Goal: Transaction & Acquisition: Purchase product/service

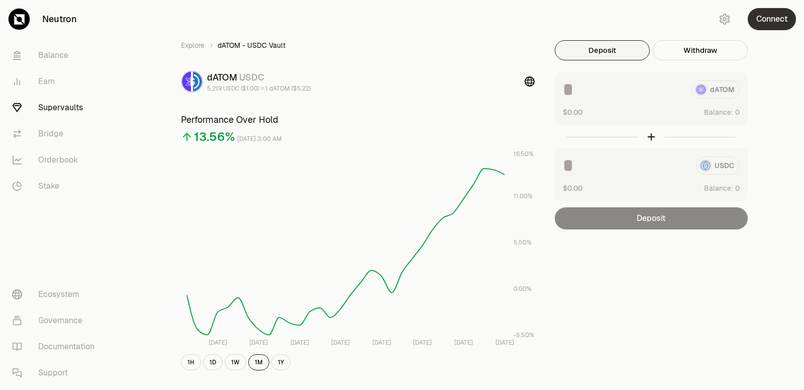
click at [767, 27] on button "Connect" at bounding box center [772, 19] width 48 height 22
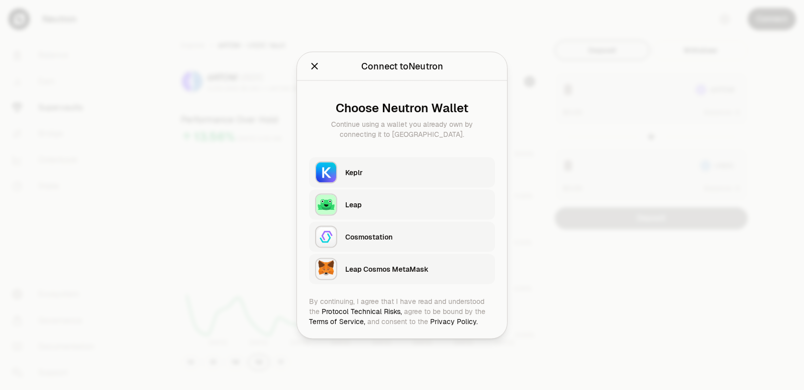
click at [363, 167] on div "Keplr" at bounding box center [417, 171] width 144 height 15
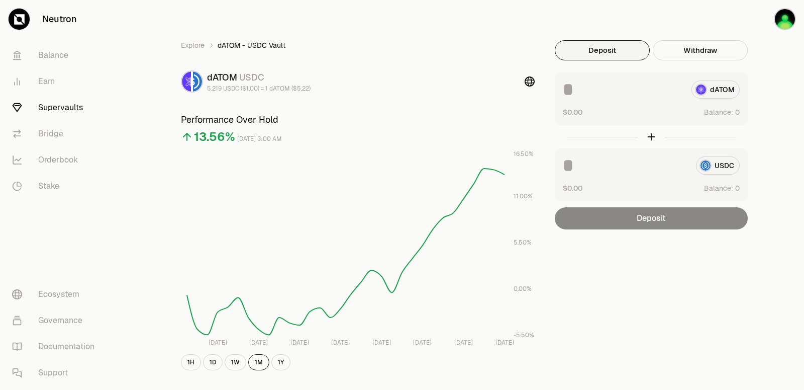
click at [574, 91] on input at bounding box center [623, 89] width 121 height 18
type input "***"
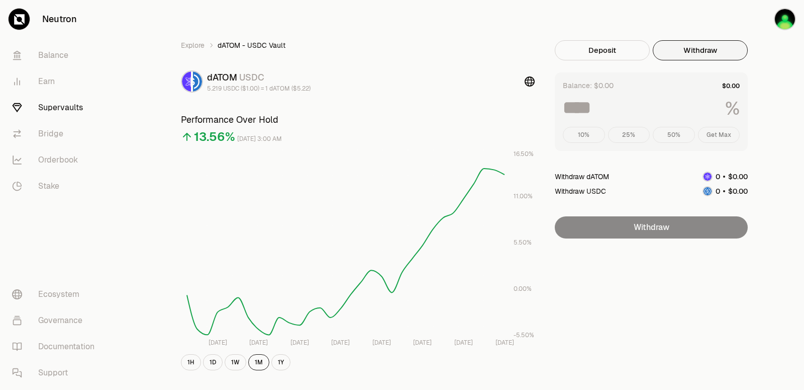
click at [693, 44] on button "Withdraw" at bounding box center [700, 50] width 95 height 20
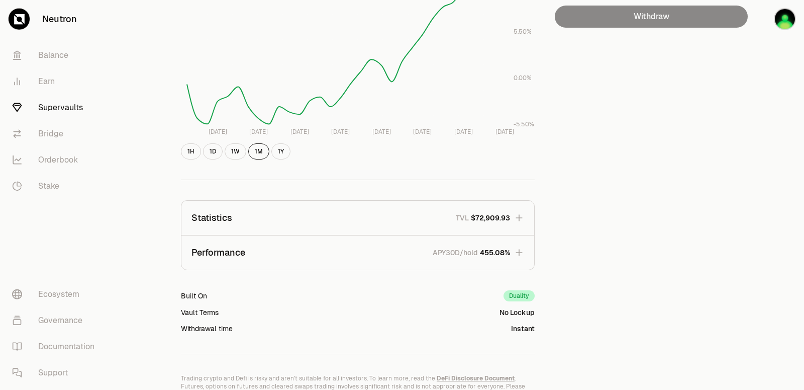
scroll to position [256, 0]
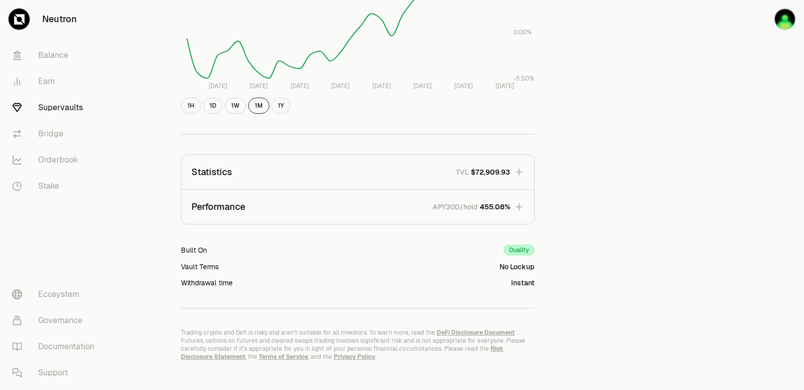
click at [519, 209] on icon "button" at bounding box center [519, 206] width 7 height 7
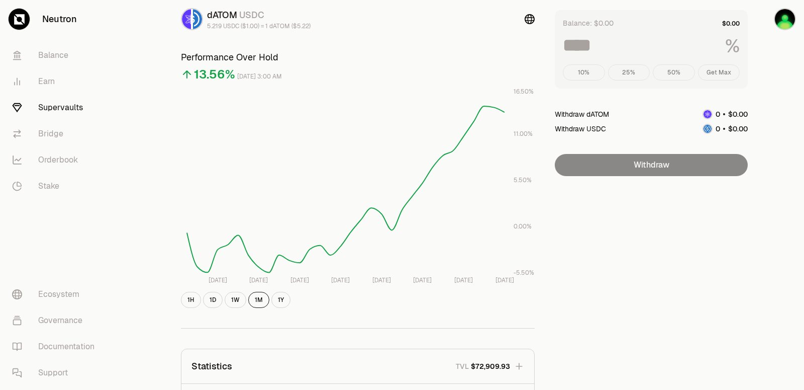
scroll to position [0, 0]
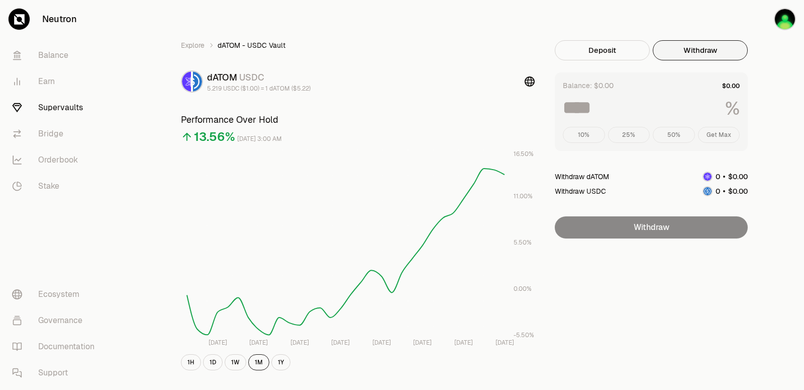
click at [73, 105] on link "Supervaults" at bounding box center [56, 107] width 105 height 26
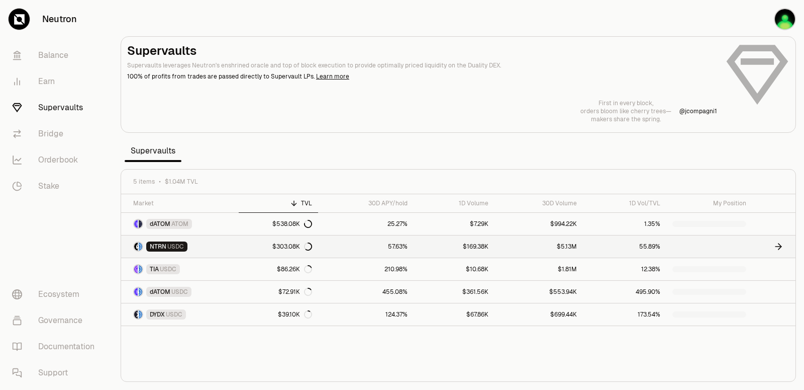
click at [155, 244] on span "NTRN" at bounding box center [158, 246] width 17 height 8
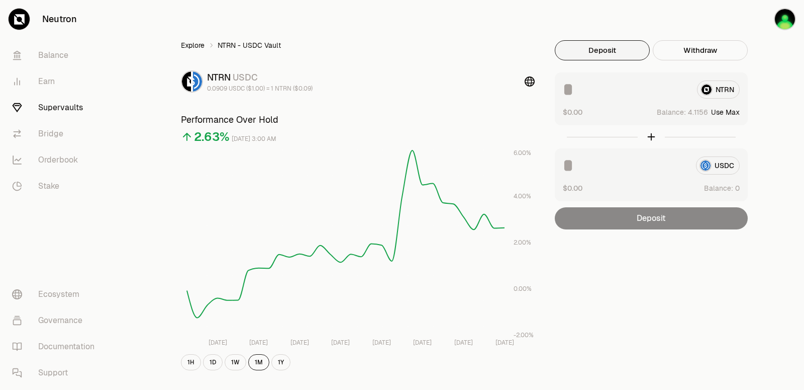
click at [186, 43] on link "Explore" at bounding box center [193, 45] width 24 height 10
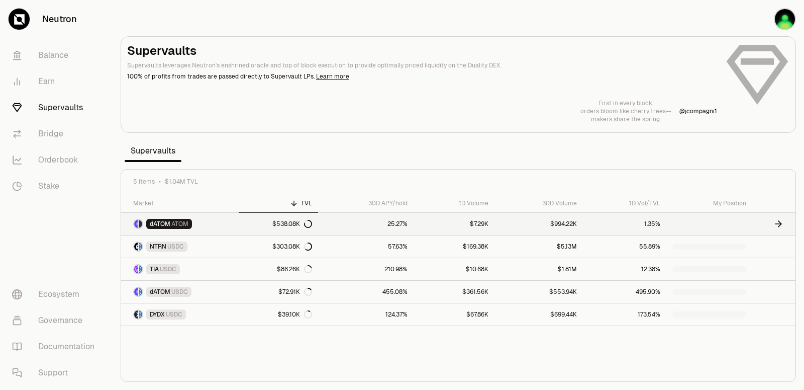
click at [167, 221] on span "dATOM" at bounding box center [160, 224] width 21 height 8
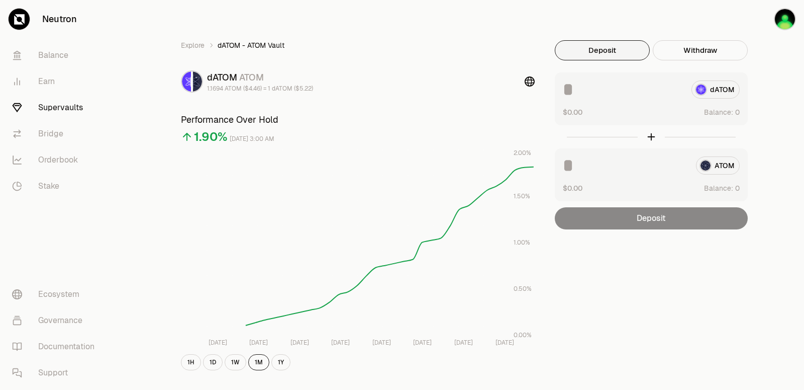
scroll to position [205, 0]
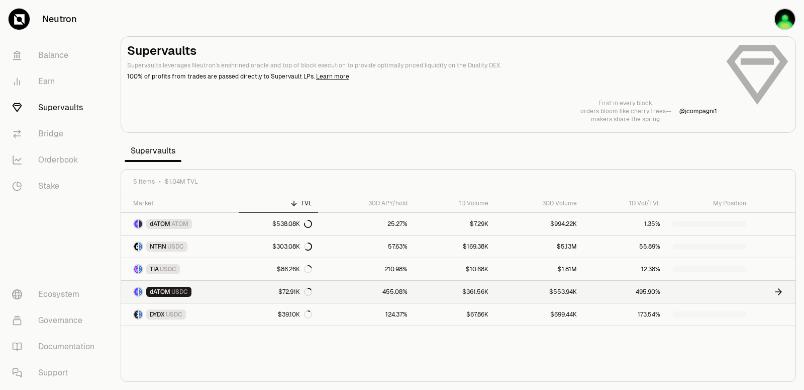
click at [172, 289] on span "USDC" at bounding box center [179, 291] width 17 height 8
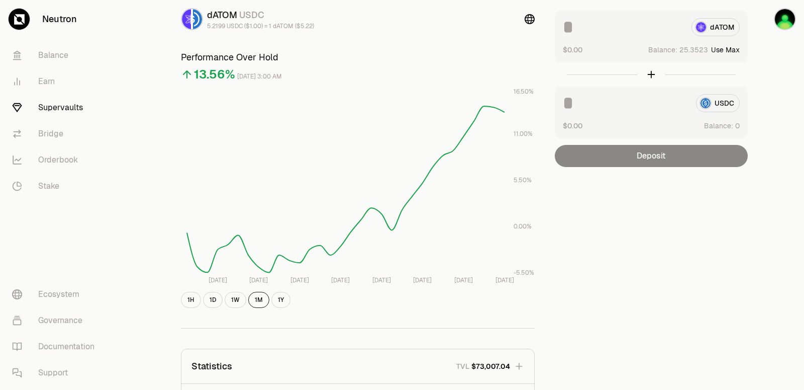
scroll to position [11, 0]
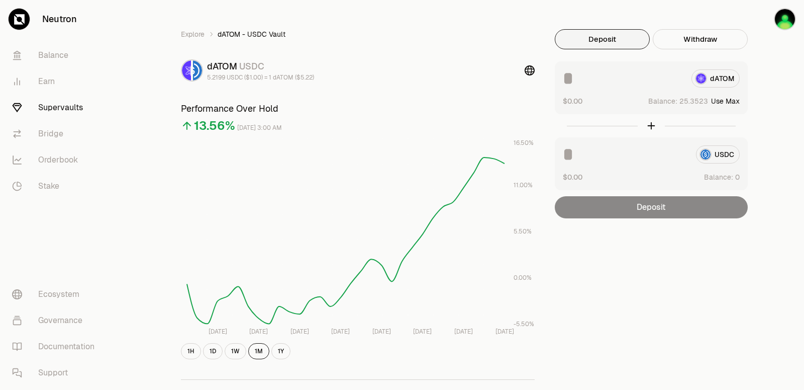
click at [734, 101] on button "Use Max" at bounding box center [725, 101] width 29 height 10
type input "*********"
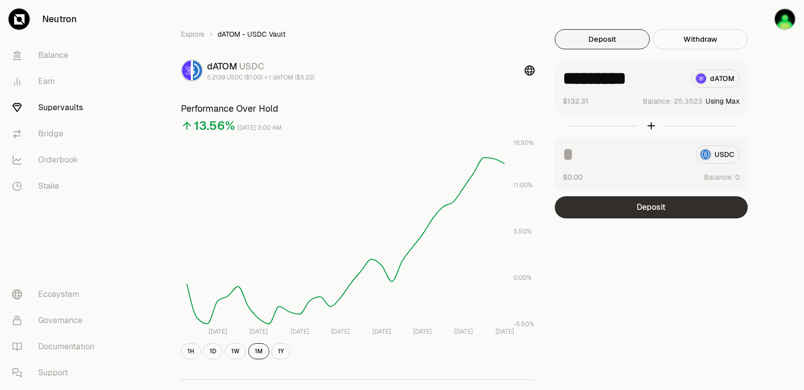
click at [685, 211] on button "Deposit" at bounding box center [651, 207] width 193 height 22
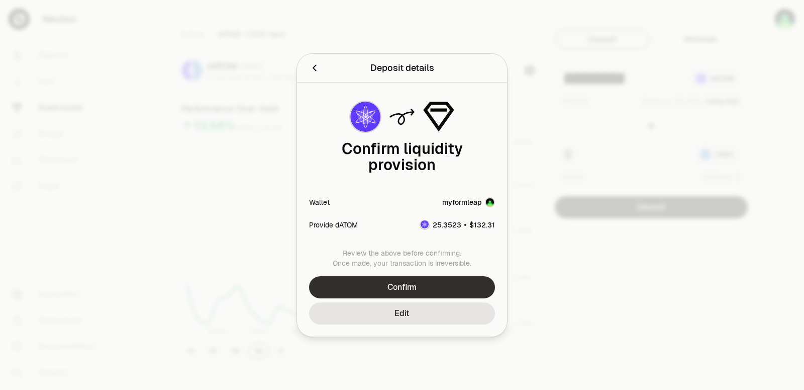
click at [422, 288] on button "Confirm" at bounding box center [402, 287] width 186 height 22
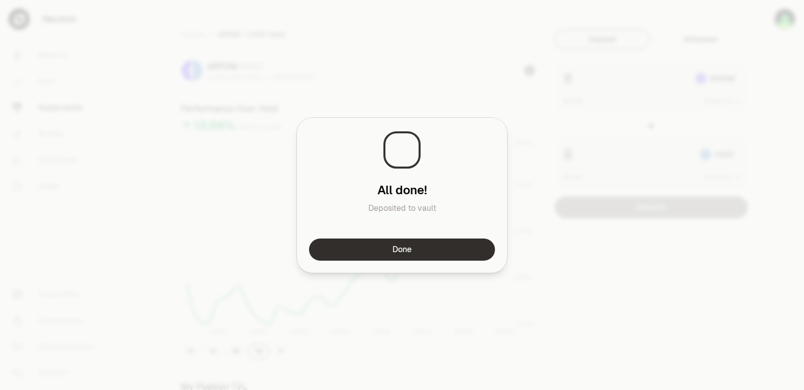
click at [403, 247] on button "Done" at bounding box center [402, 249] width 186 height 22
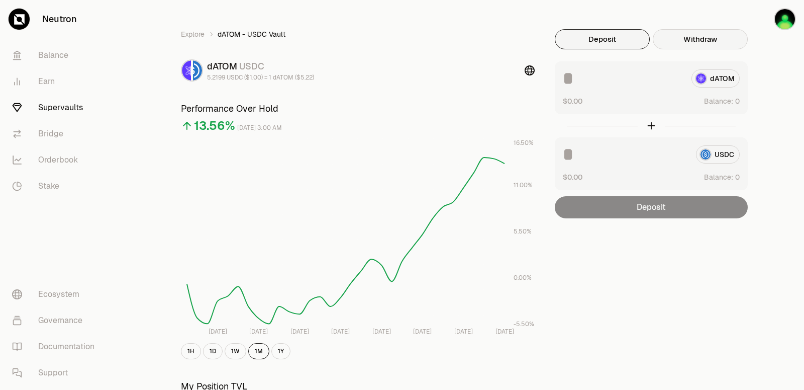
click at [704, 39] on button "Withdraw" at bounding box center [700, 39] width 95 height 20
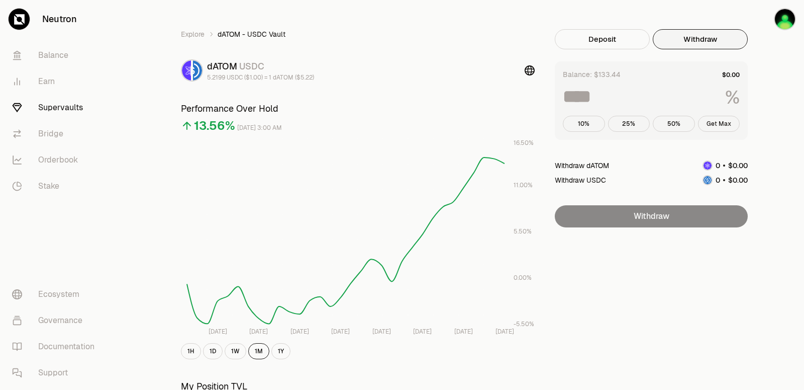
click at [729, 126] on button "Get Max" at bounding box center [719, 124] width 42 height 16
type input "***"
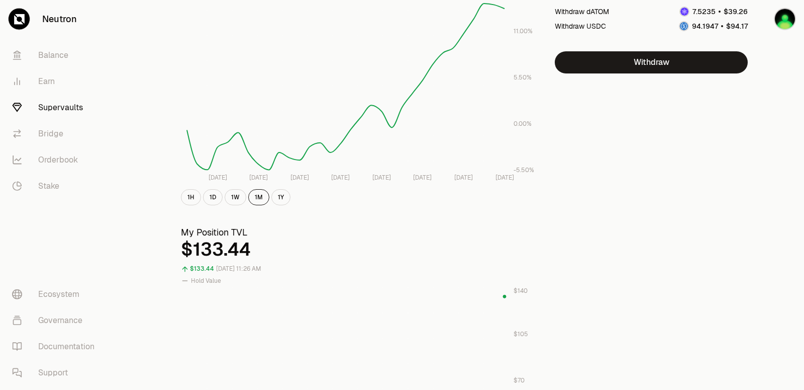
scroll to position [205, 0]
